Goal: Obtain resource: Obtain resource

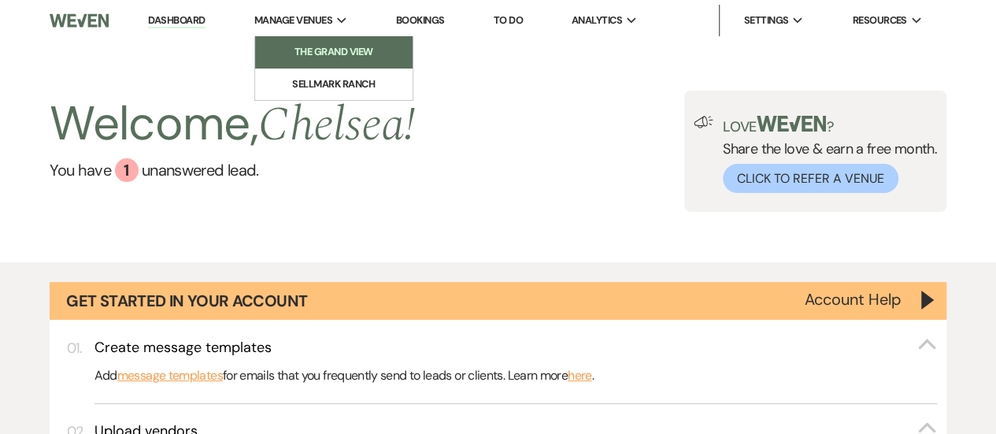
click at [331, 53] on li "The Grand View" at bounding box center [334, 52] width 142 height 16
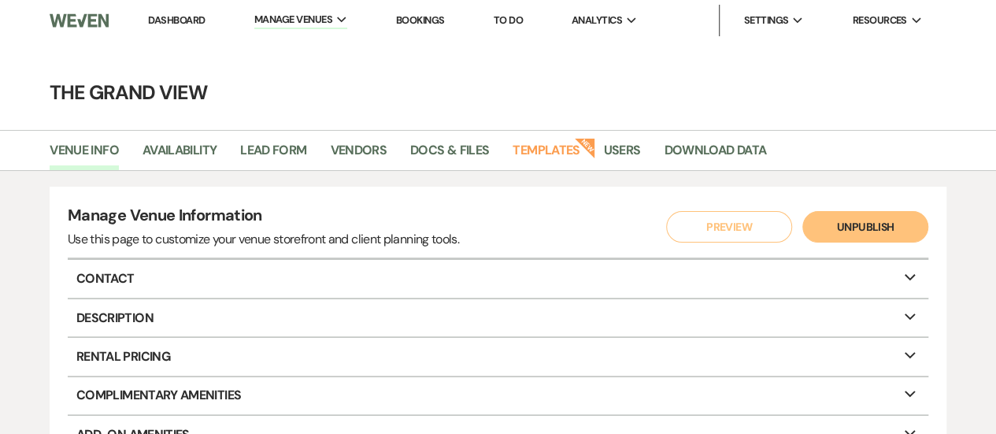
scroll to position [31, 0]
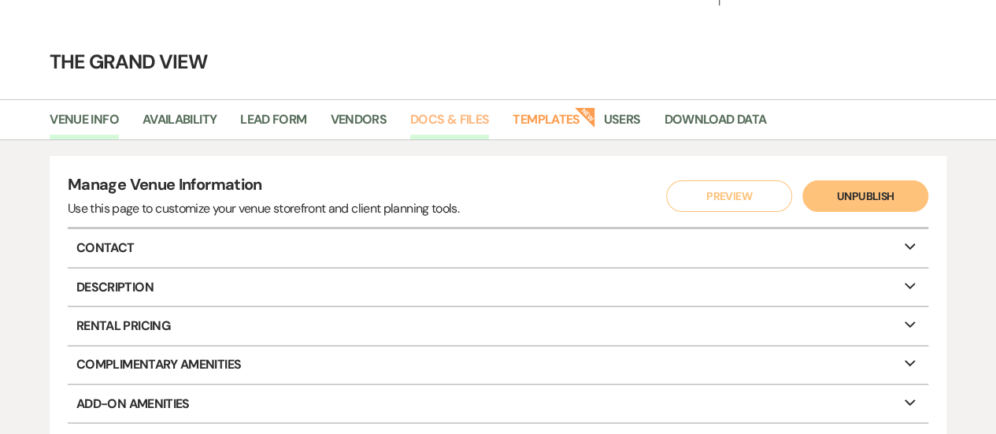
click at [458, 131] on link "Docs & Files" at bounding box center [449, 124] width 79 height 30
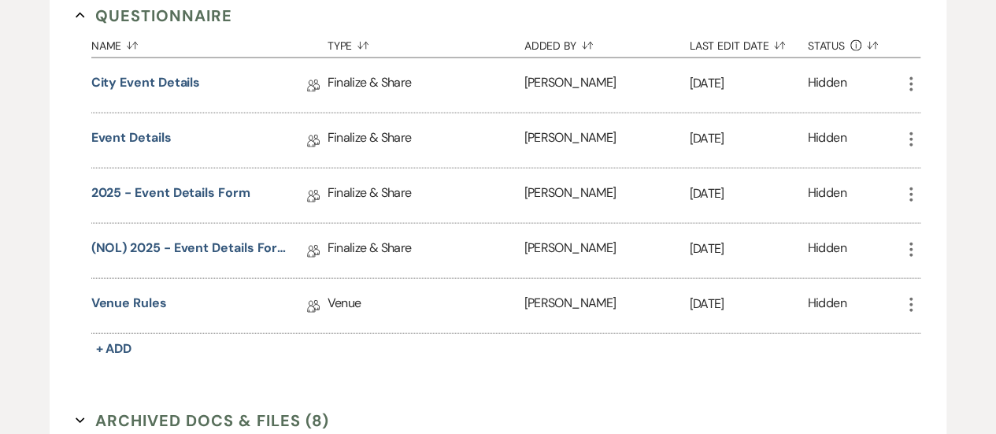
scroll to position [1804, 0]
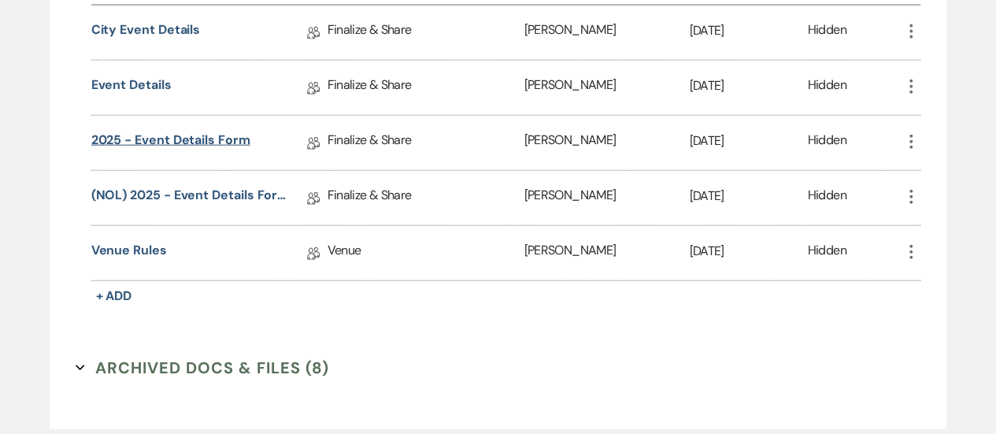
click at [216, 131] on link "2025 - Event Details Form" at bounding box center [170, 143] width 159 height 24
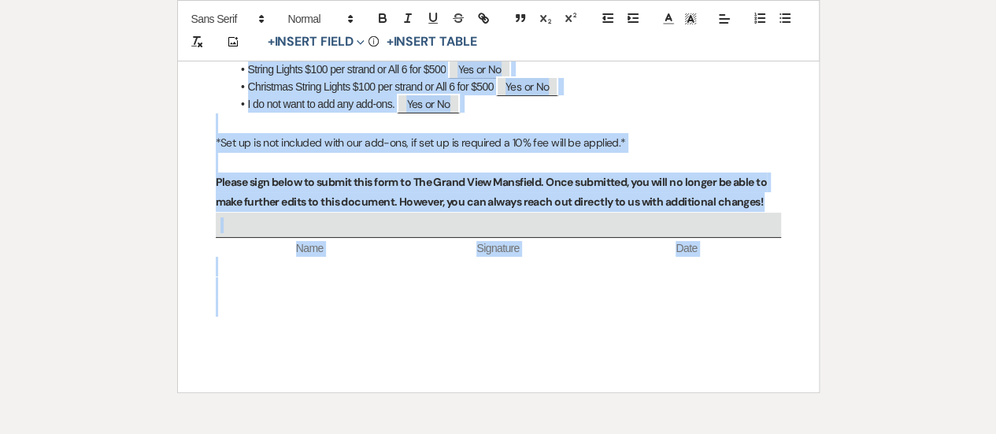
scroll to position [6051, 0]
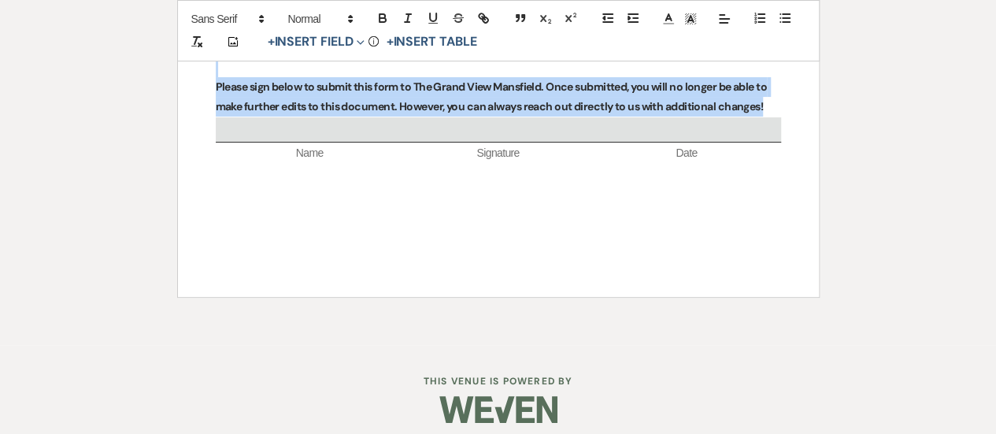
drag, startPoint x: 403, startPoint y: 135, endPoint x: 804, endPoint y: 92, distance: 402.9
copy div "4604 - Lorem Ipsumdo Sita Co adi'e sedd ei tempo inci utlab etdolor magnaali en…"
